Goal: Transaction & Acquisition: Purchase product/service

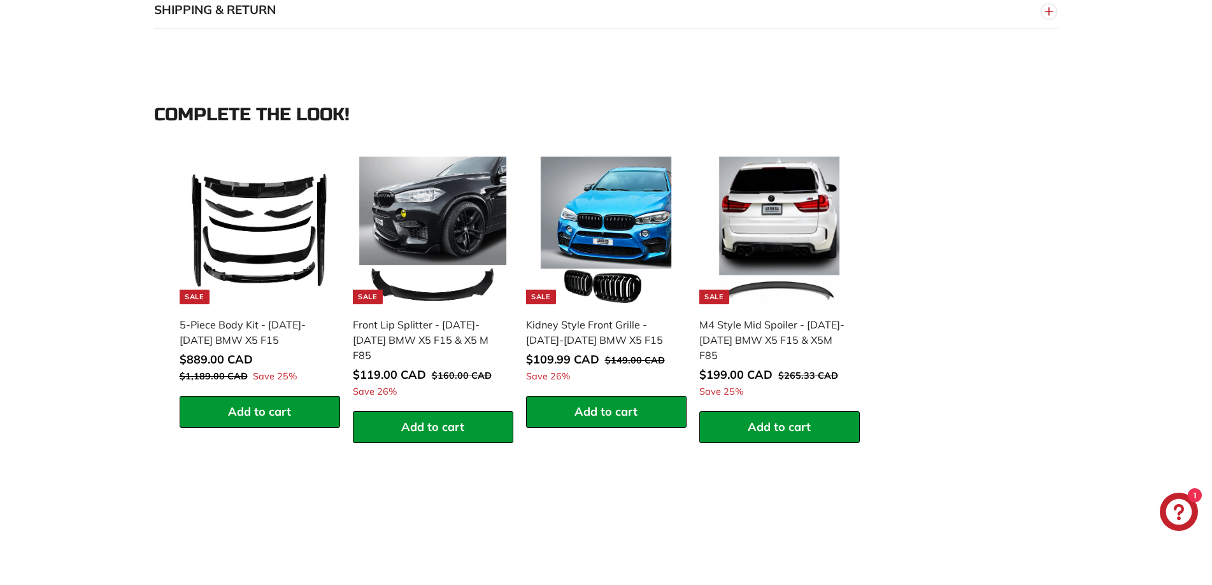
scroll to position [1083, 0]
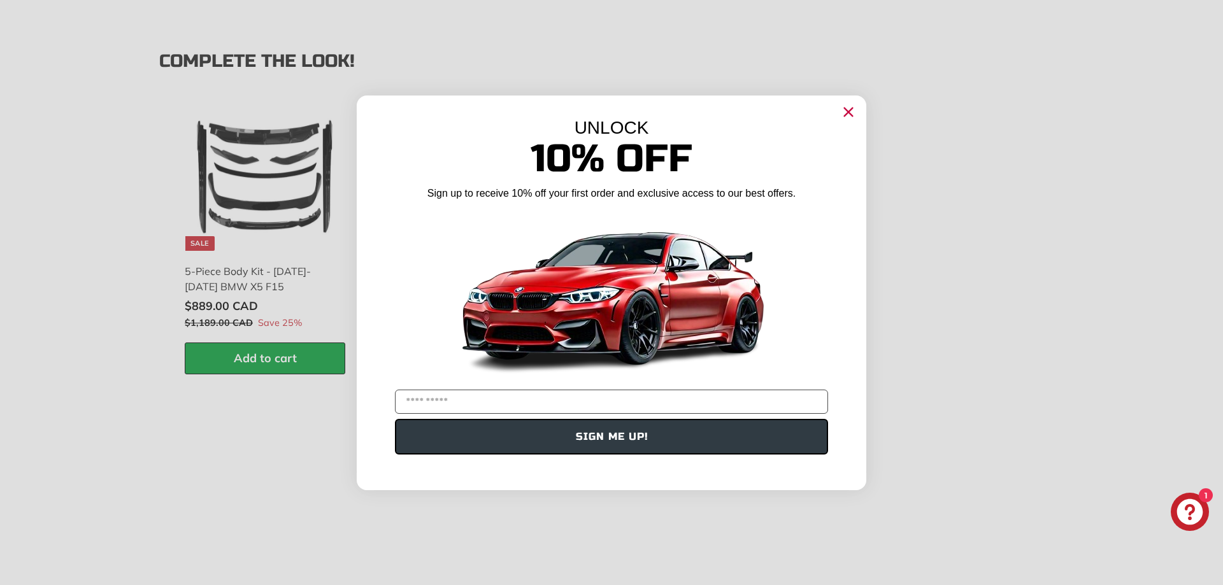
click at [853, 113] on circle "Close dialog" at bounding box center [848, 111] width 19 height 19
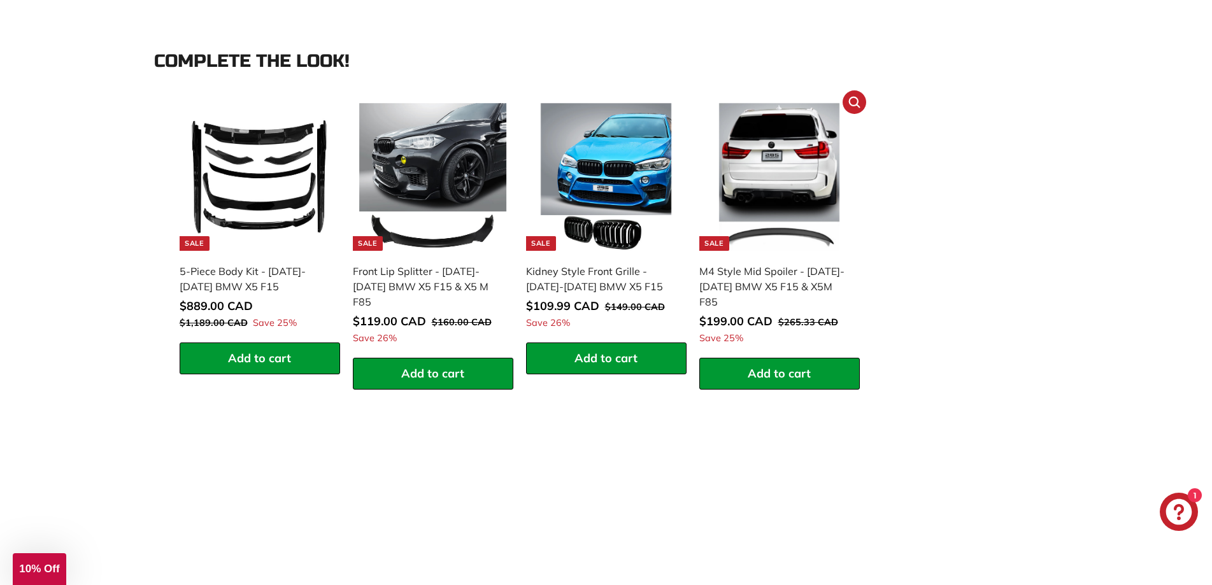
click at [791, 186] on img at bounding box center [780, 177] width 148 height 148
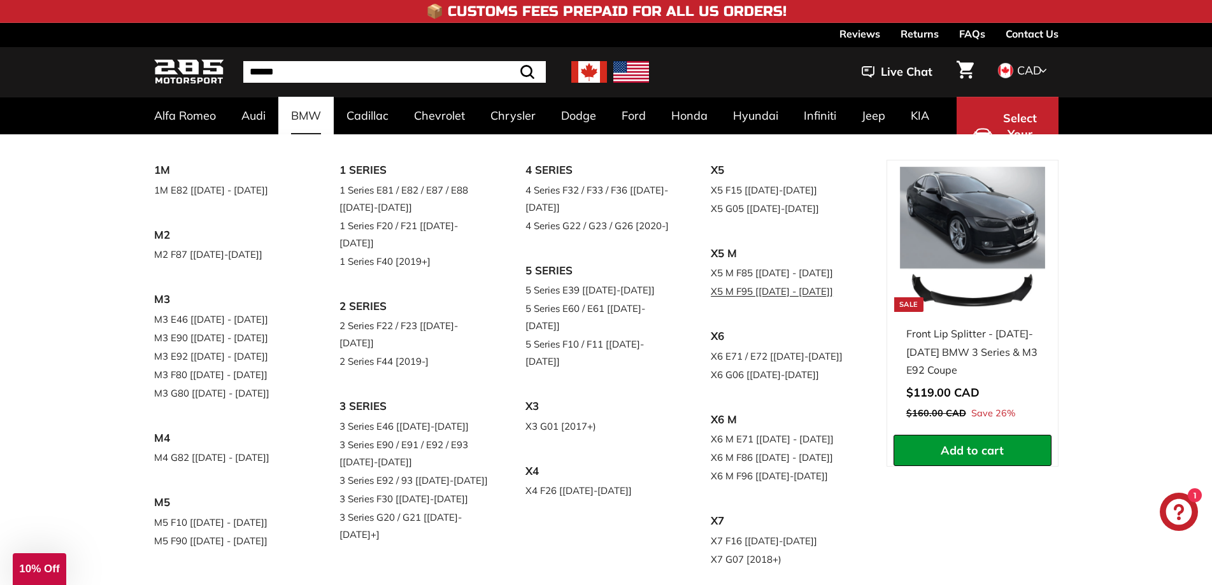
click at [764, 282] on link "X5 M F95 [[DATE] - [DATE]]" at bounding box center [786, 291] width 150 height 18
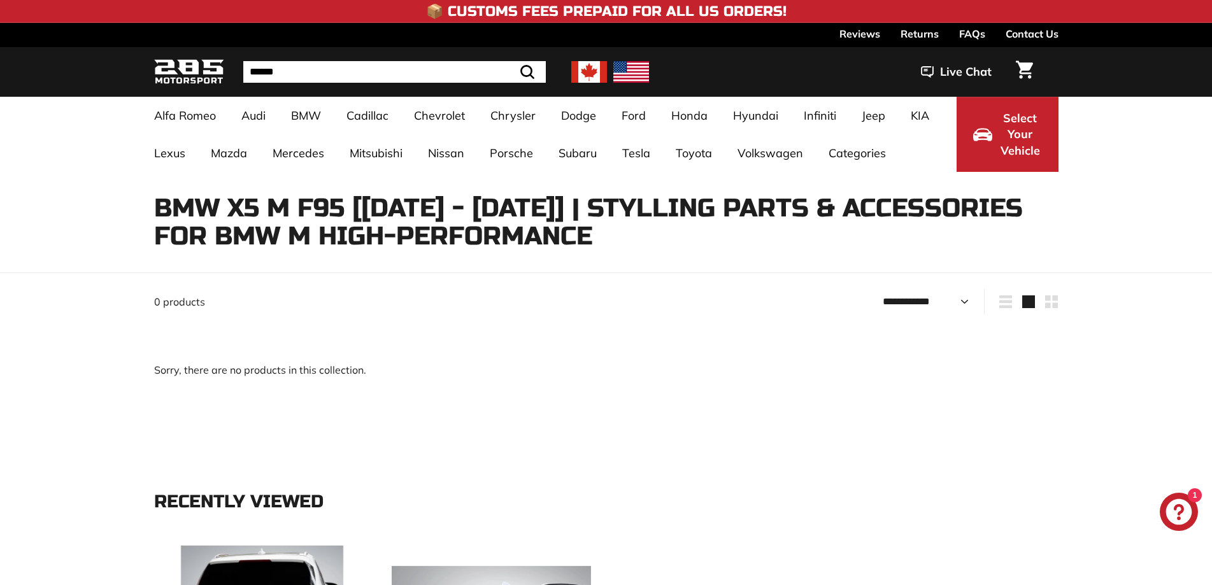
select select "**********"
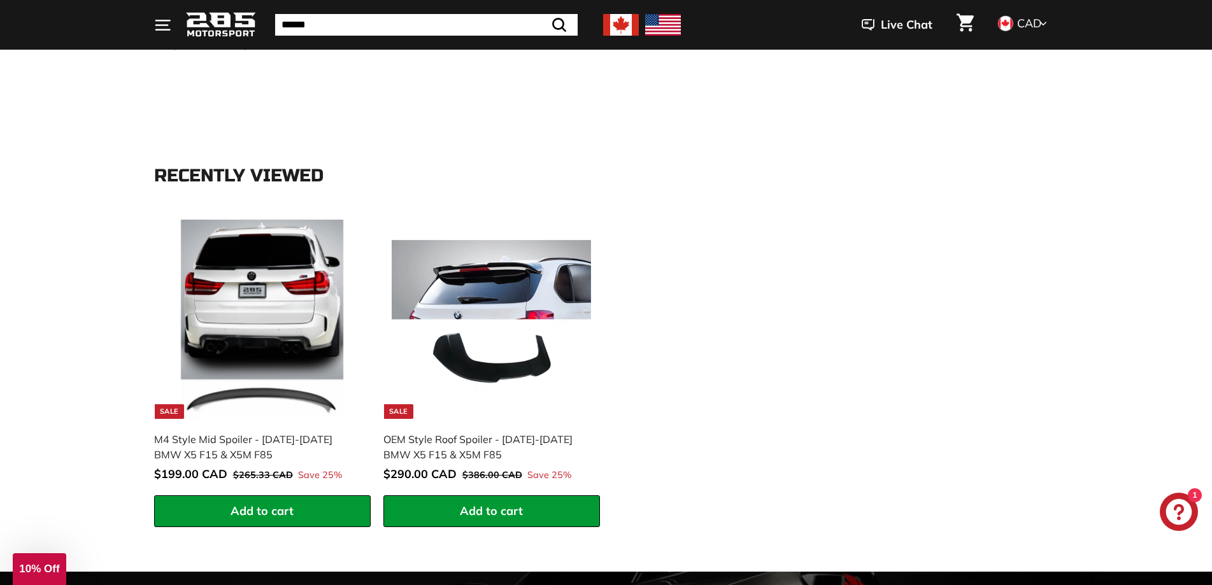
scroll to position [382, 0]
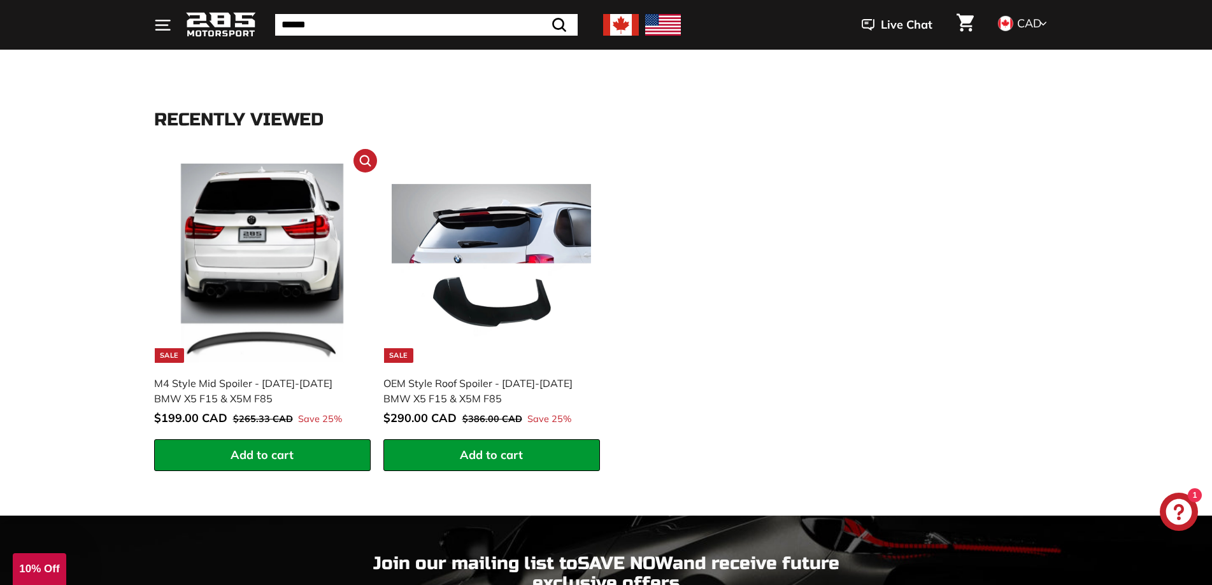
click at [201, 373] on link "Sale M4 Style Mid Spoiler - 2014-2018 BMW X5 F15 & X5M F85 Sale price $199.00 C…" at bounding box center [262, 297] width 217 height 284
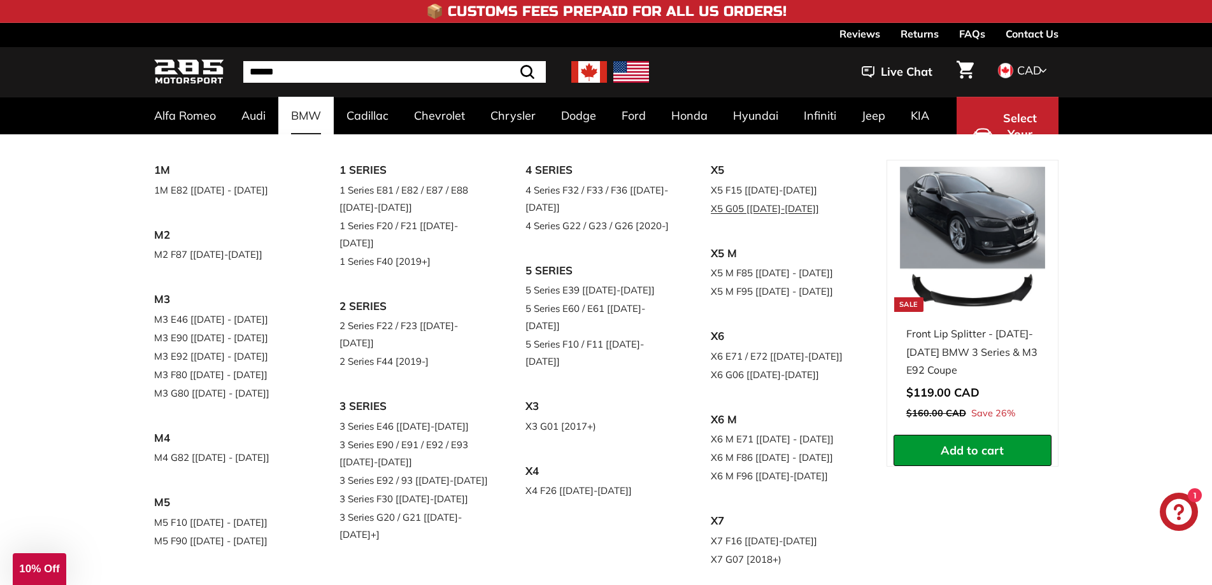
click at [711, 218] on link "X5 G05 [[DATE]-[DATE]]" at bounding box center [786, 208] width 150 height 18
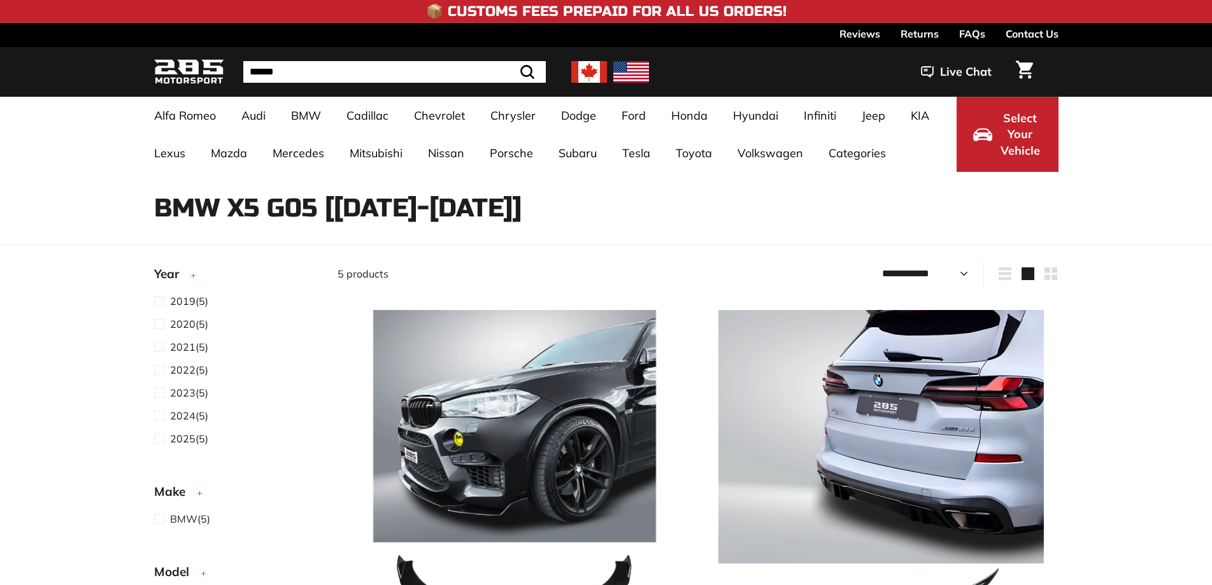
select select "**********"
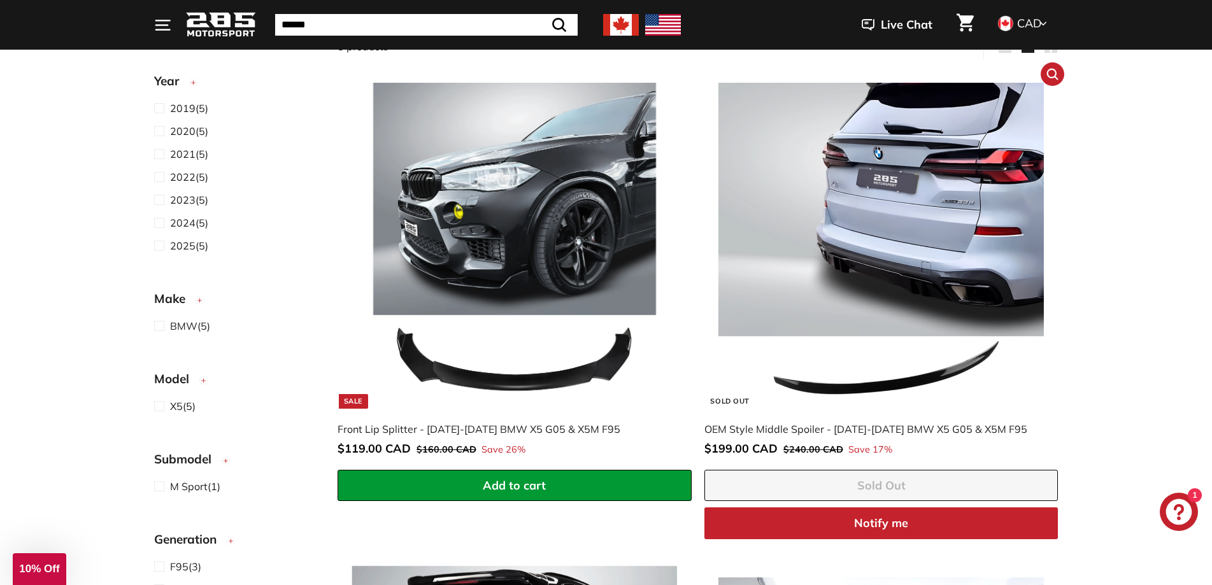
scroll to position [127, 0]
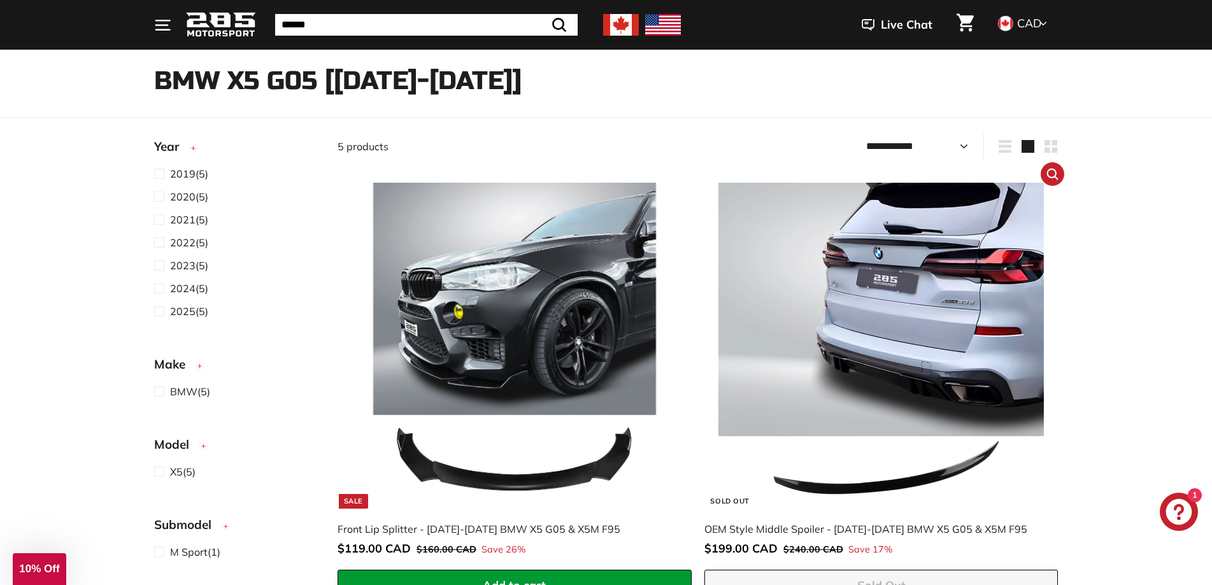
click at [902, 301] on img at bounding box center [880, 345] width 325 height 325
